Goal: Task Accomplishment & Management: Manage account settings

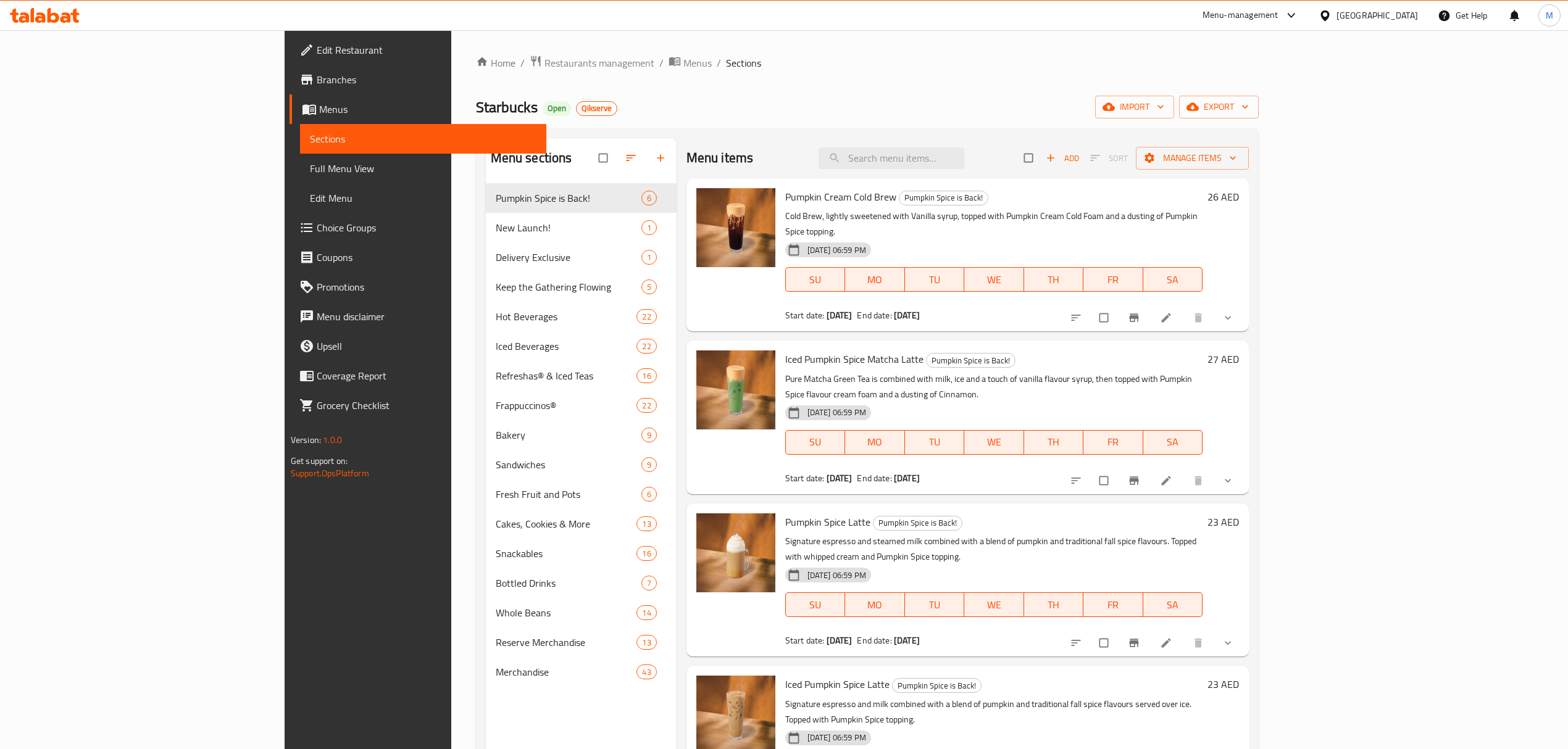
click at [1362, 23] on div "[GEOGRAPHIC_DATA]" at bounding box center [1369, 16] width 119 height 30
click at [1389, 16] on div "[GEOGRAPHIC_DATA]" at bounding box center [1377, 15] width 82 height 13
click at [1262, 210] on div "[GEOGRAPHIC_DATA]" at bounding box center [1284, 213] width 101 height 28
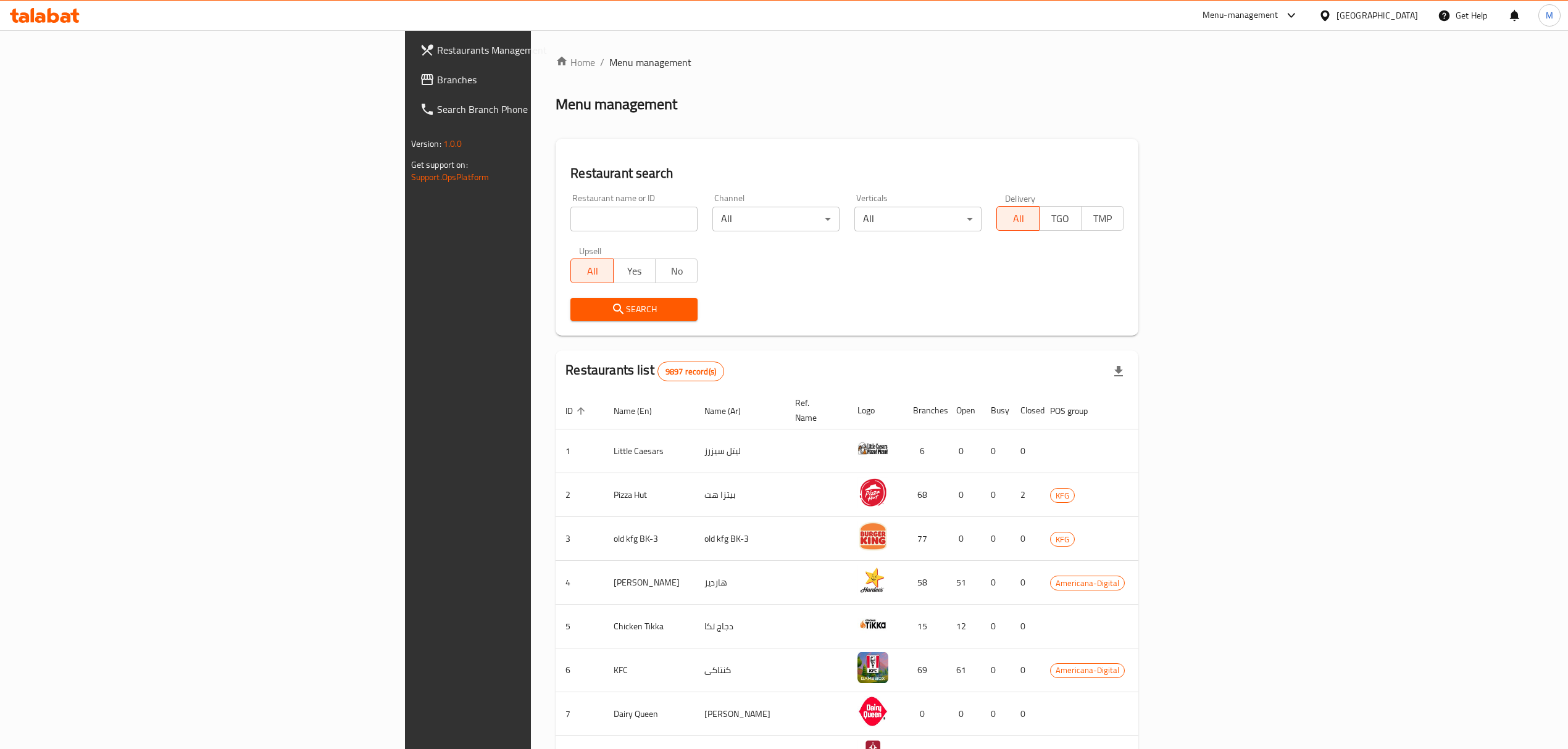
click at [571, 203] on div "Restaurant name or ID Restaurant name or ID" at bounding box center [634, 213] width 127 height 38
click at [571, 218] on input "search" at bounding box center [634, 219] width 127 height 25
paste input "2175"
type input "2175"
click button "Search" at bounding box center [634, 310] width 127 height 23
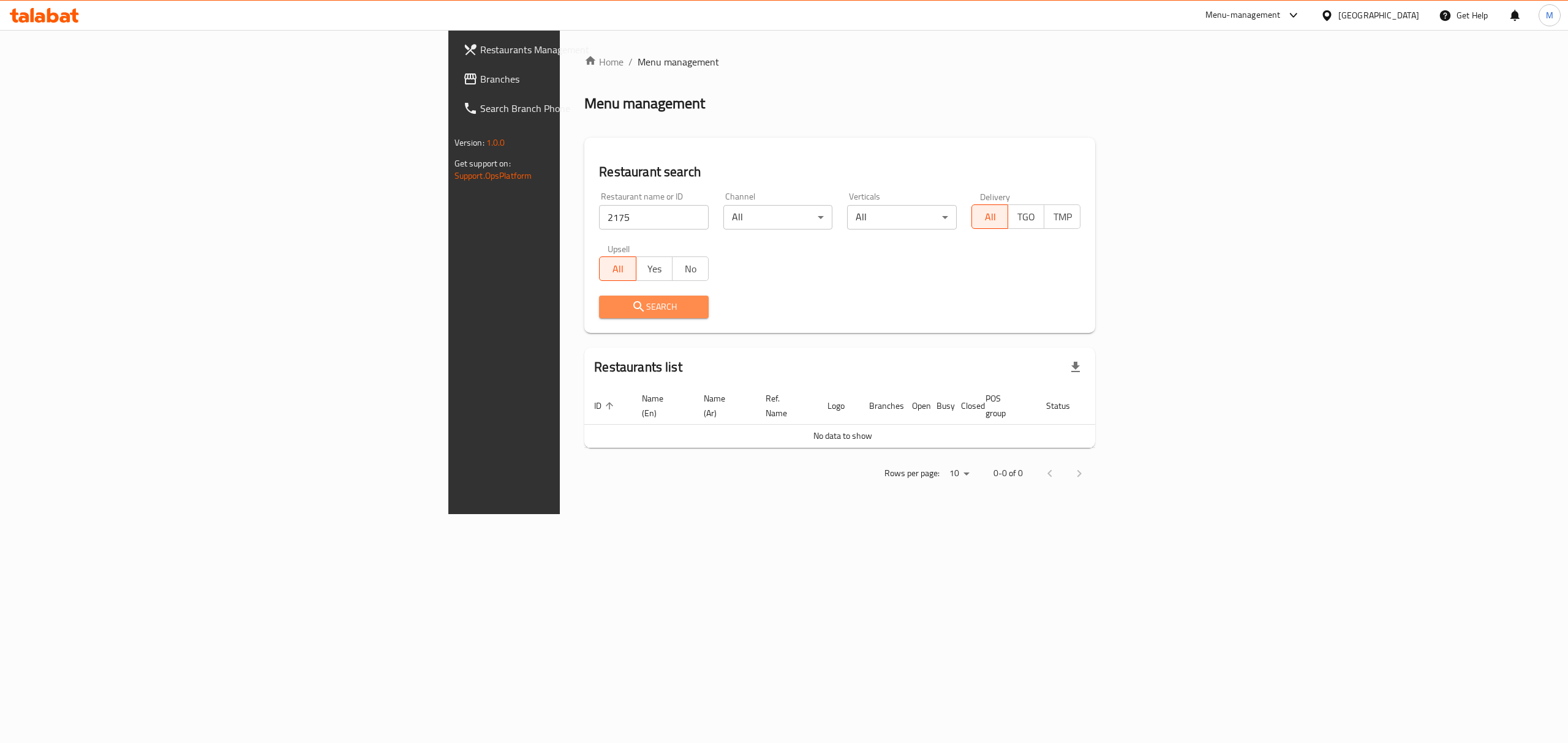
click at [609, 309] on span "Search" at bounding box center [654, 307] width 90 height 15
click at [599, 209] on input "2175" at bounding box center [654, 217] width 110 height 25
click at [591, 319] on div "Search" at bounding box center [653, 306] width 124 height 37
click at [609, 309] on span "Search" at bounding box center [654, 307] width 90 height 15
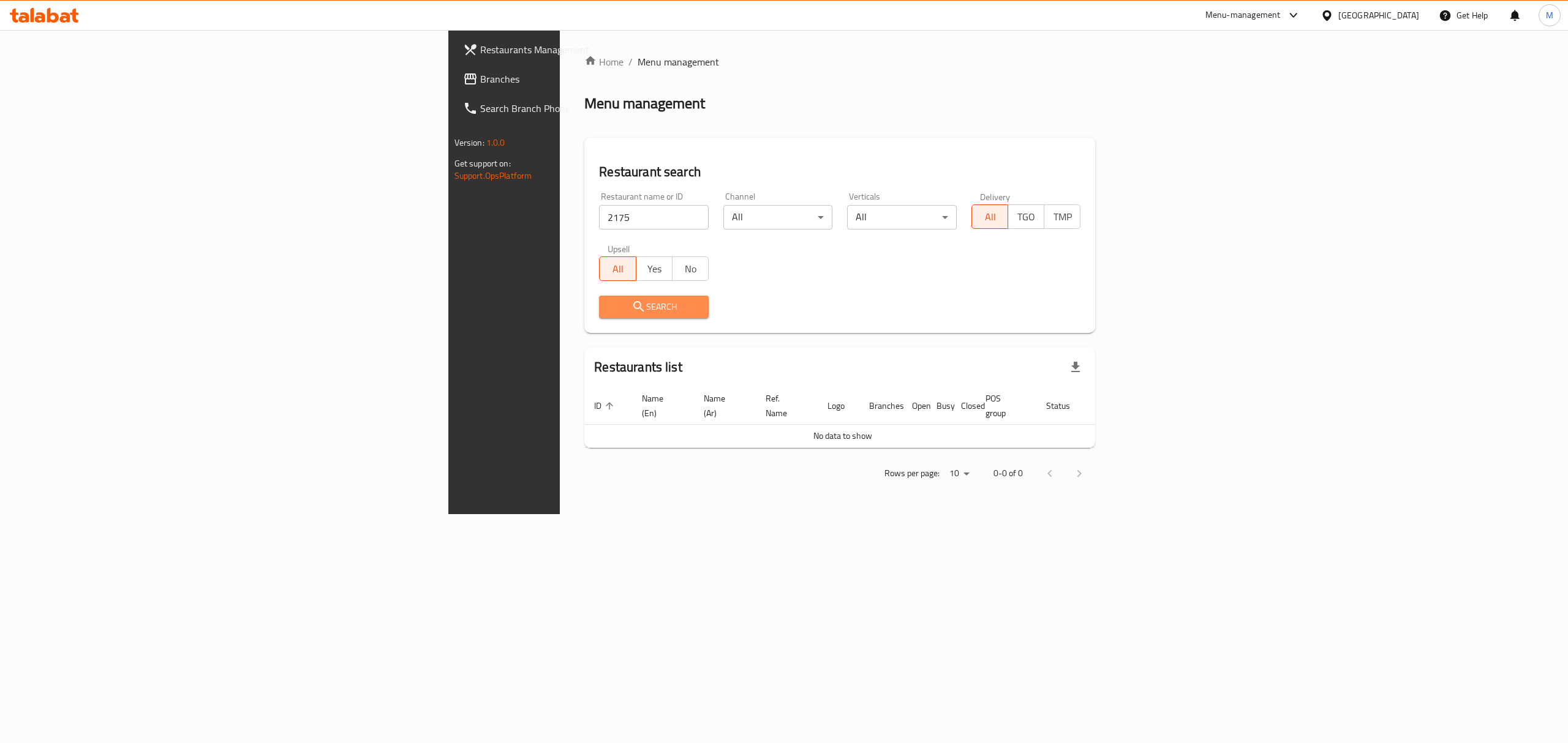
click at [609, 309] on span "Search" at bounding box center [654, 307] width 90 height 15
click at [1333, 11] on icon at bounding box center [1327, 15] width 13 height 13
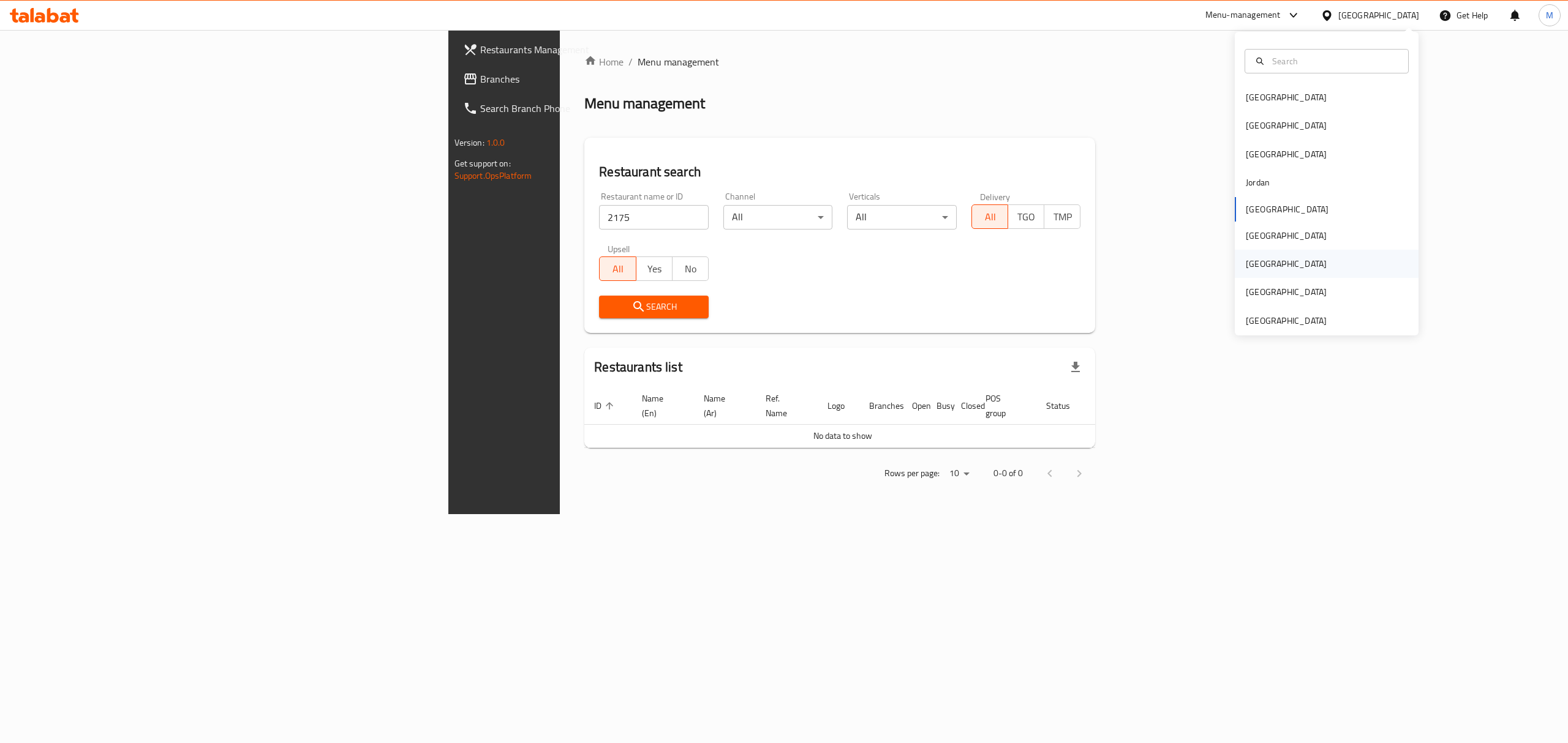
click at [1266, 262] on div "[GEOGRAPHIC_DATA]" at bounding box center [1326, 264] width 184 height 28
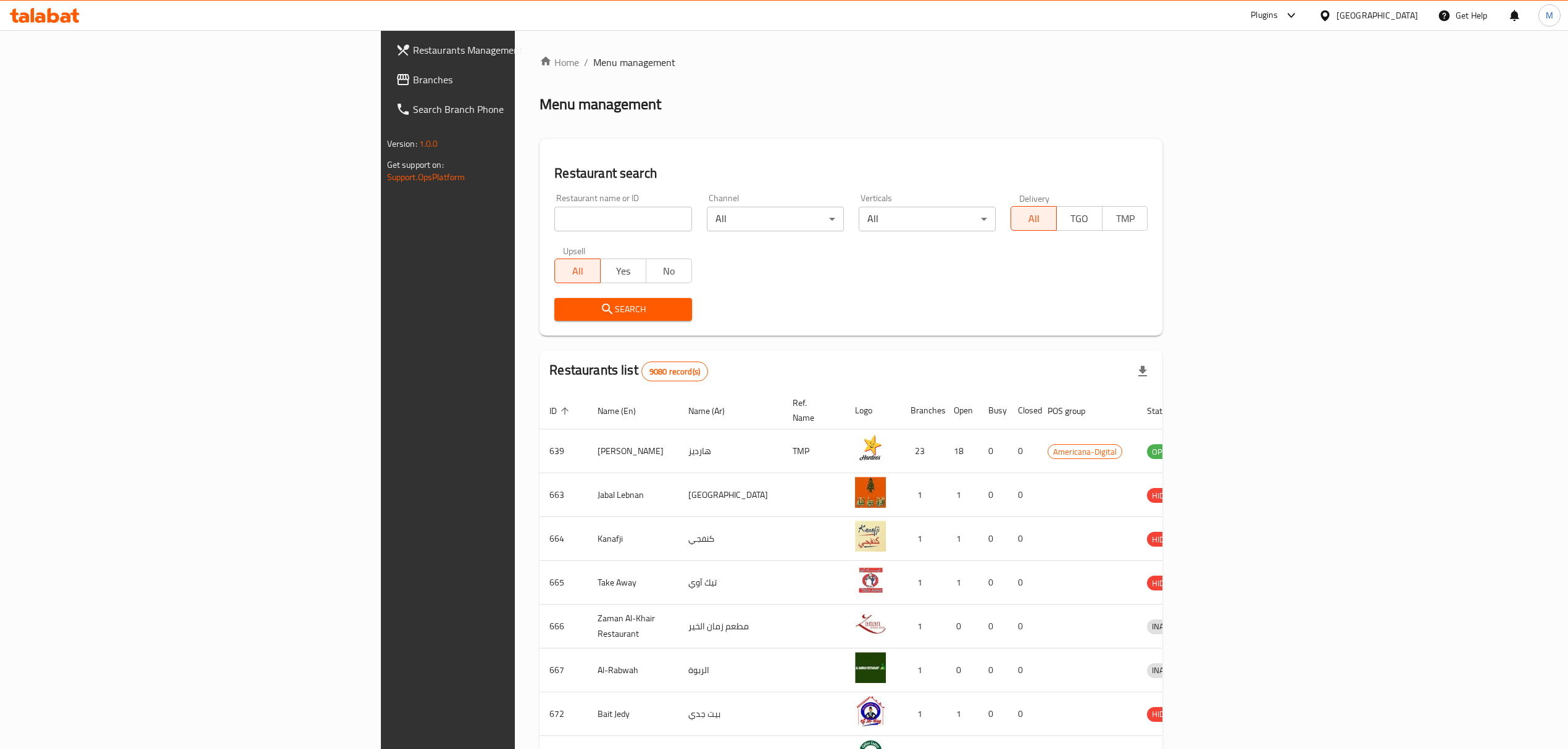
click at [554, 213] on input "search" at bounding box center [622, 219] width 137 height 25
paste input "2175"
type input "2175"
click button "Search" at bounding box center [622, 310] width 137 height 23
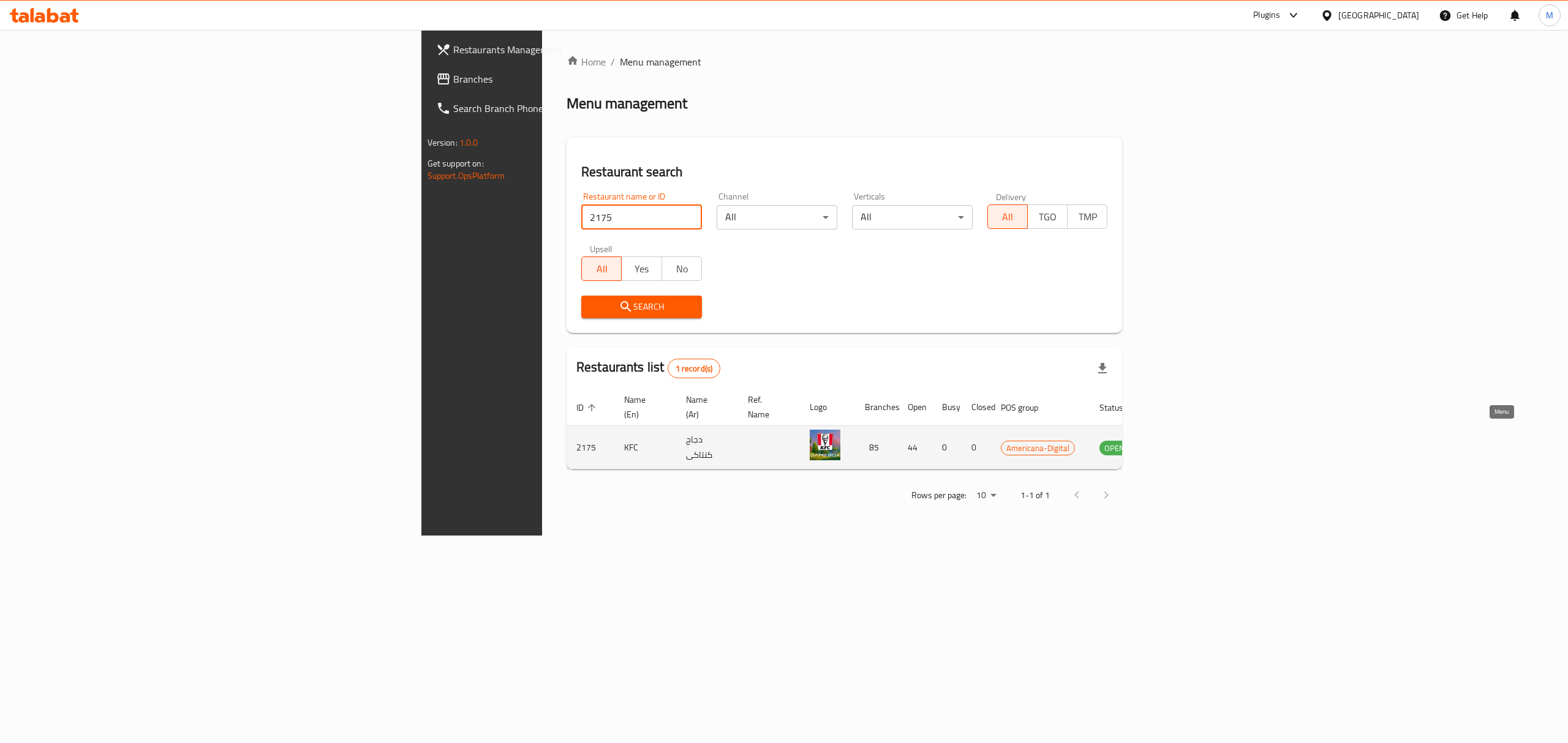
click at [1178, 440] on icon "enhanced table" at bounding box center [1171, 447] width 15 height 15
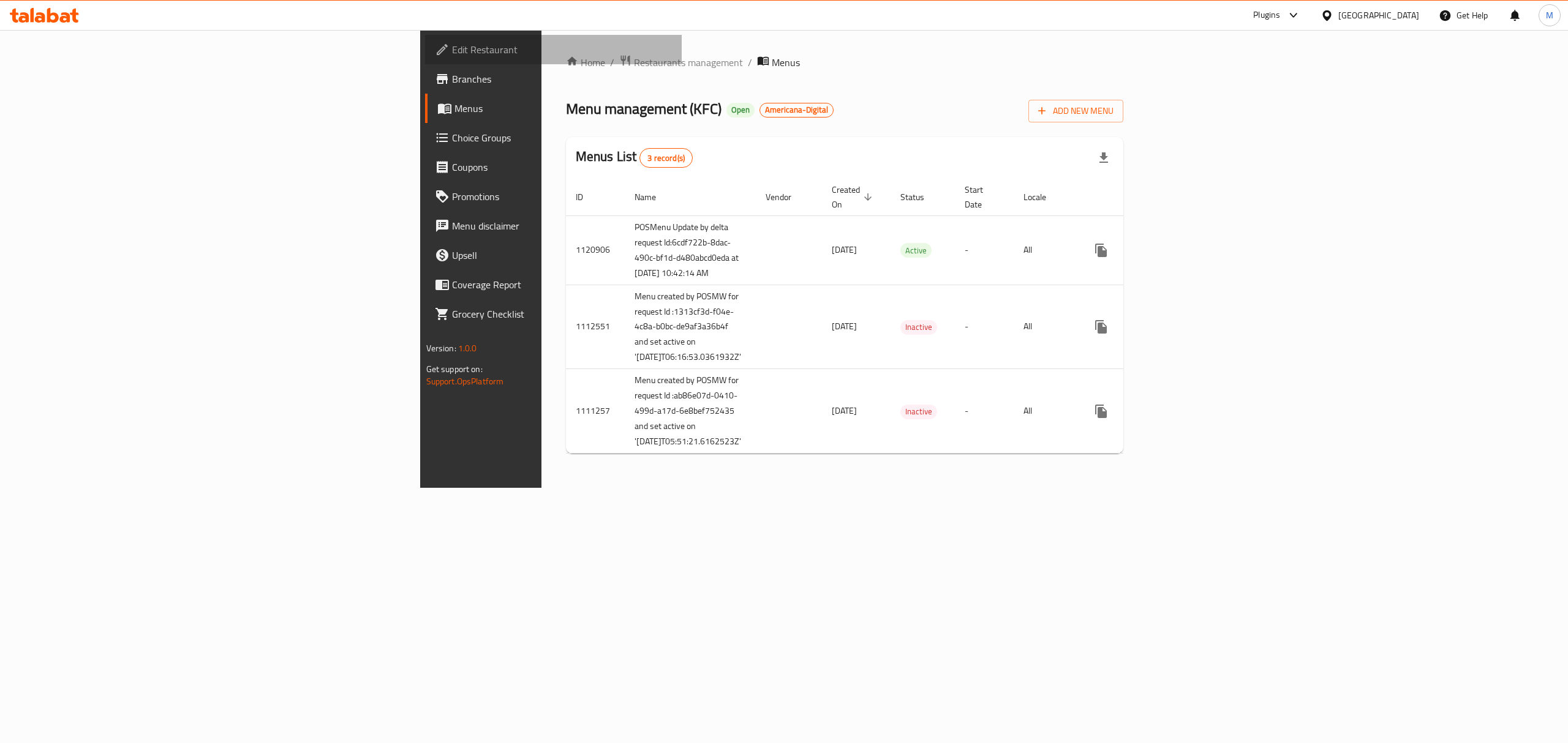
click at [452, 54] on span "Edit Restaurant" at bounding box center [563, 49] width 221 height 15
click at [1338, 11] on div at bounding box center [1329, 15] width 18 height 13
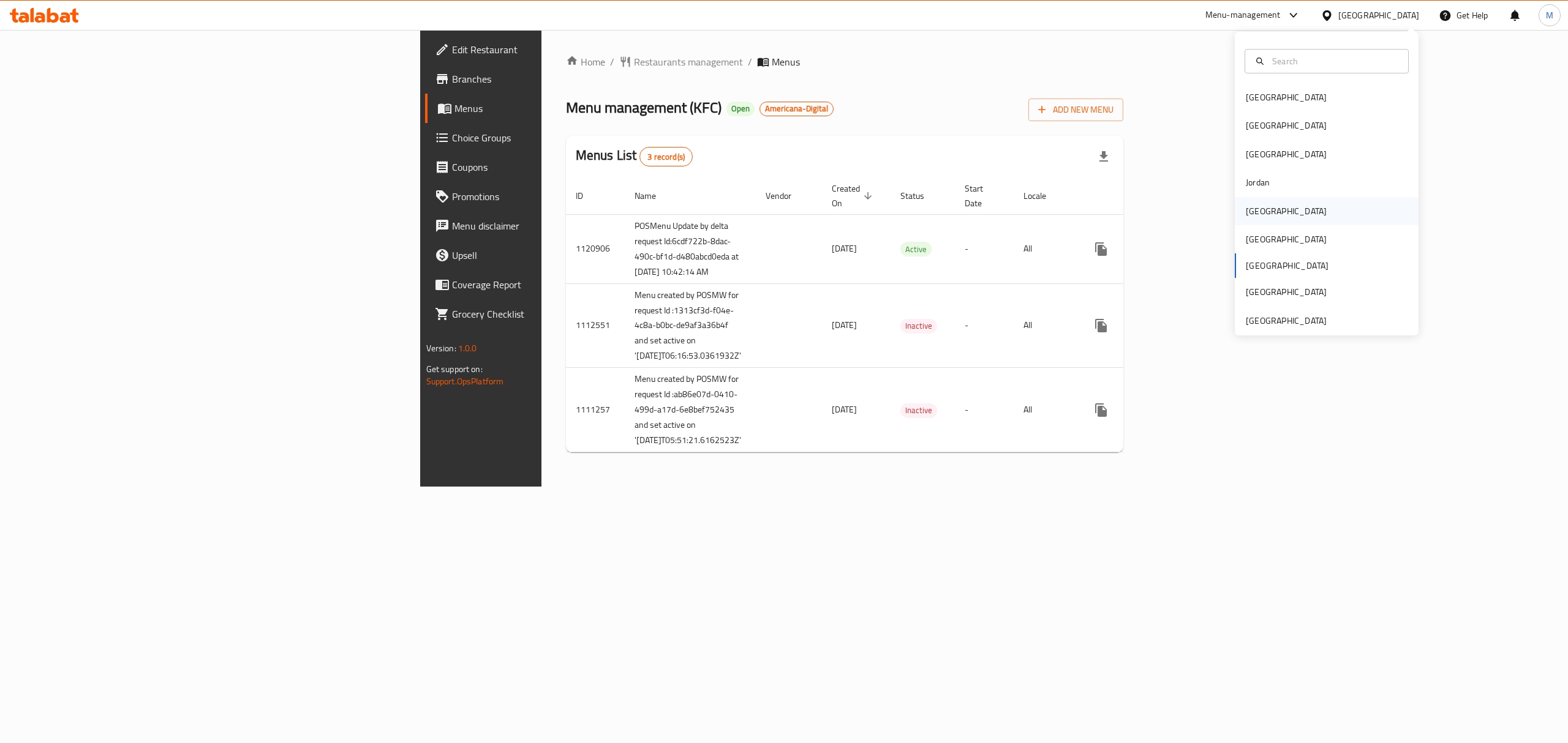
click at [1270, 219] on div "[GEOGRAPHIC_DATA]" at bounding box center [1326, 211] width 184 height 28
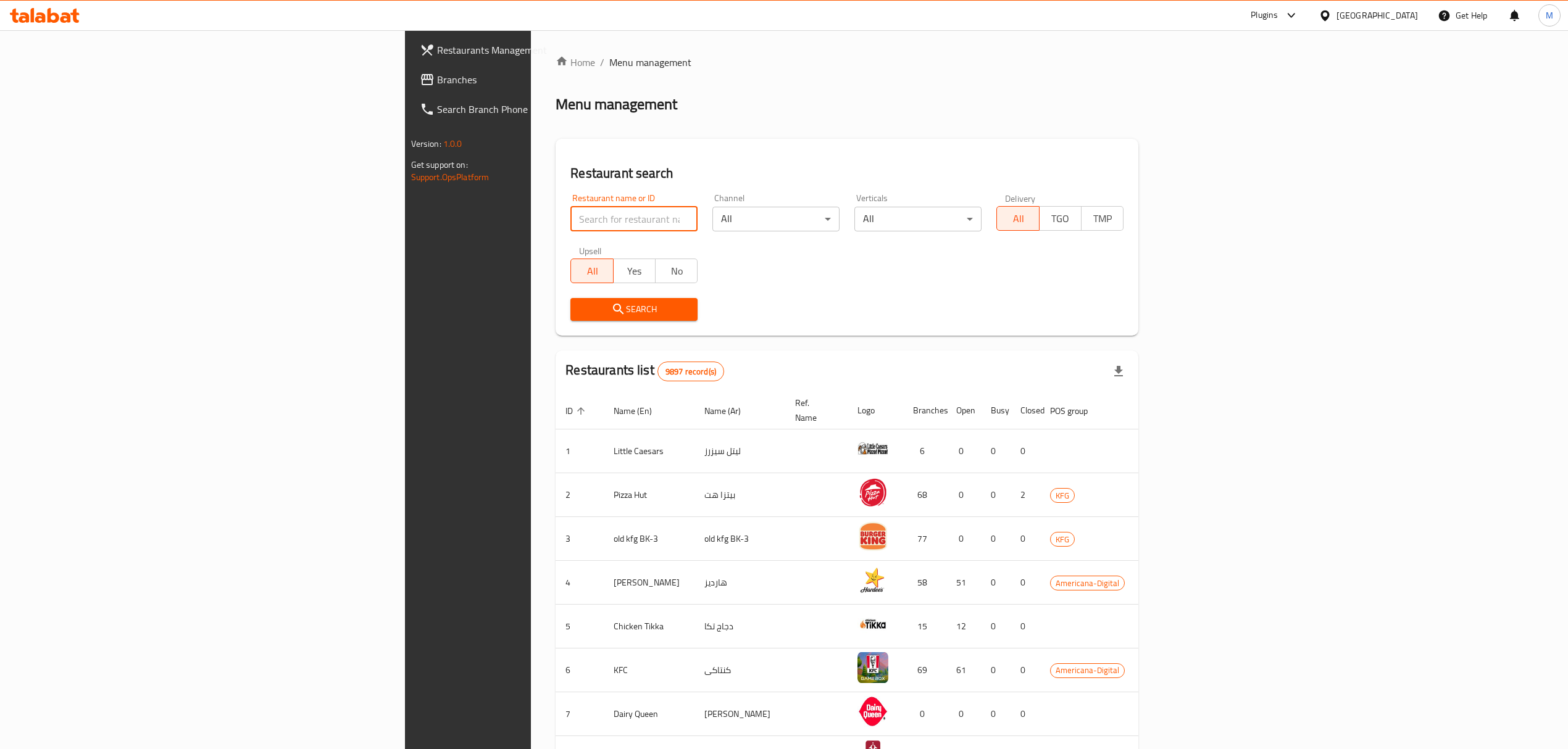
click at [571, 213] on input "search" at bounding box center [634, 219] width 127 height 25
type input "kfc"
click button "Search" at bounding box center [634, 310] width 127 height 23
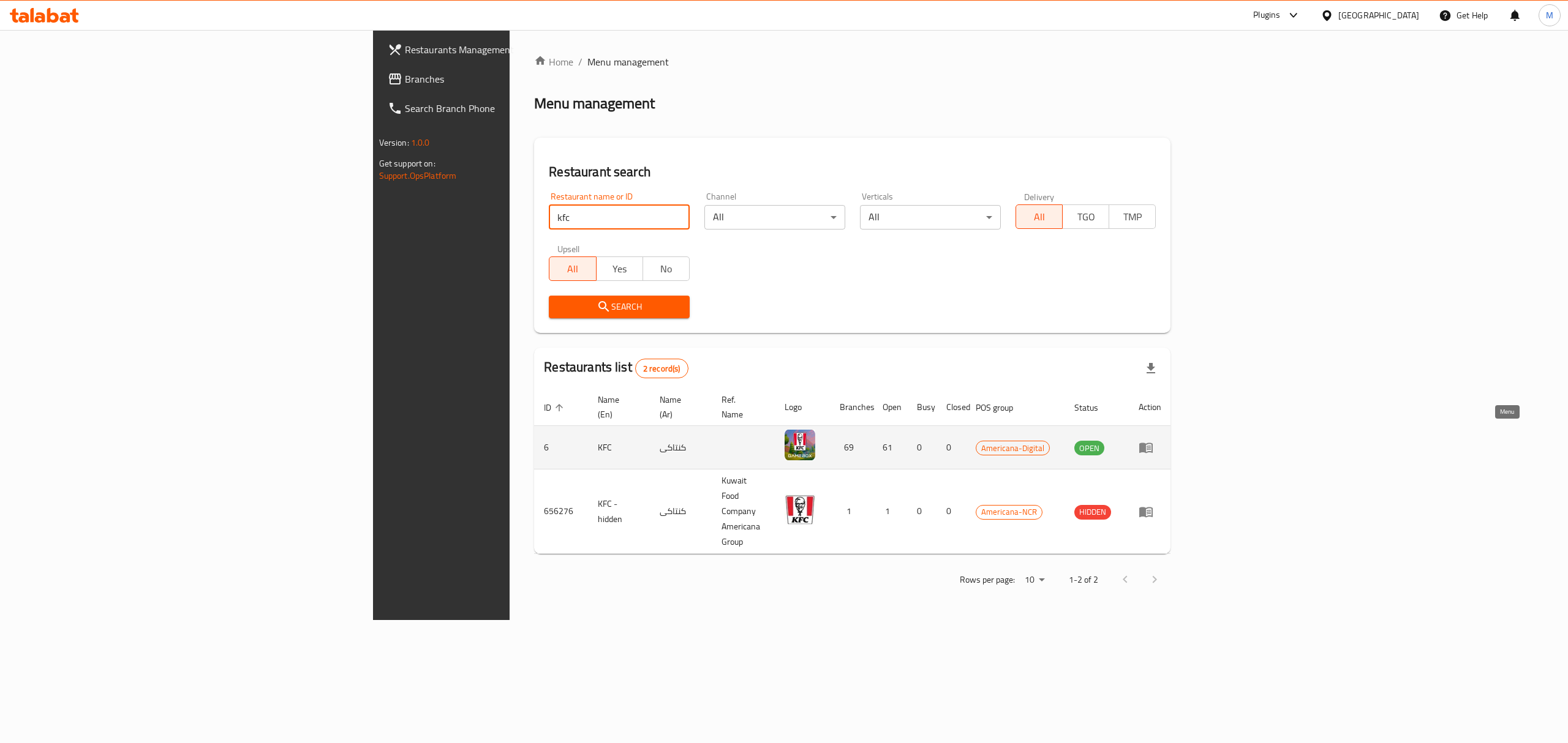
click at [1152, 444] on icon "enhanced table" at bounding box center [1145, 448] width 13 height 11
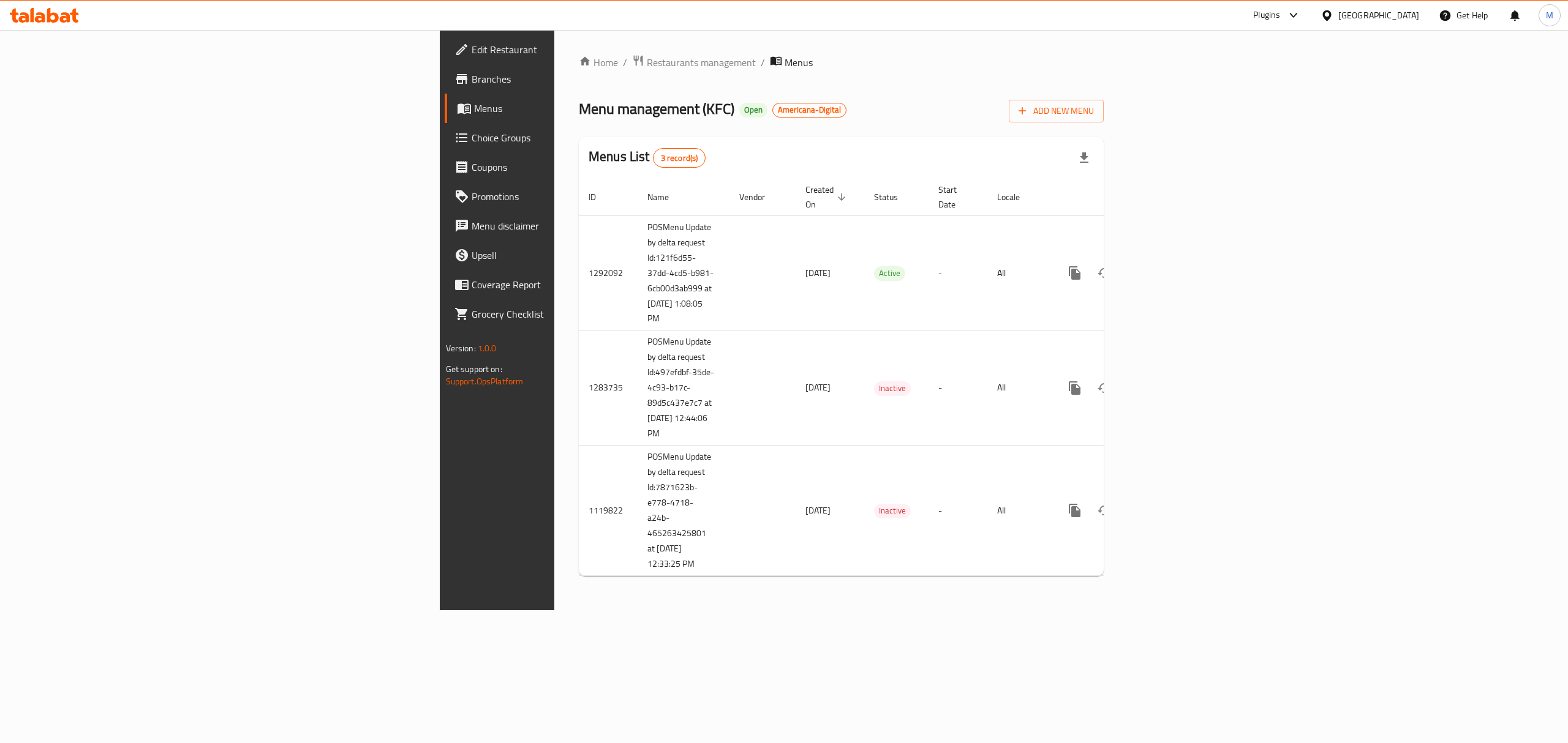
click at [444, 98] on link "Menus" at bounding box center [573, 108] width 257 height 30
click at [472, 56] on span "Edit Restaurant" at bounding box center [582, 49] width 221 height 15
